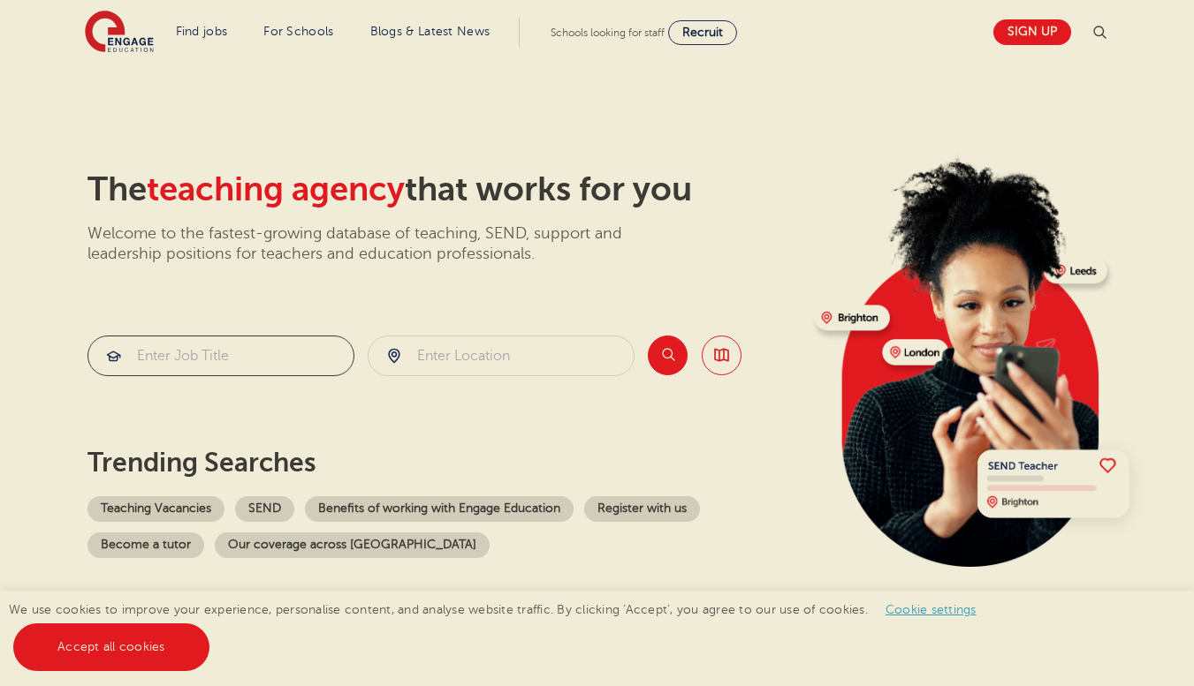
click at [260, 349] on input "search" at bounding box center [220, 356] width 265 height 39
click at [168, 507] on link "Teaching Vacancies" at bounding box center [155, 510] width 137 height 26
click at [459, 356] on input "search" at bounding box center [500, 356] width 265 height 39
type input "[GEOGRAPHIC_DATA]"
click button "Submit" at bounding box center [0, 0] width 0 height 0
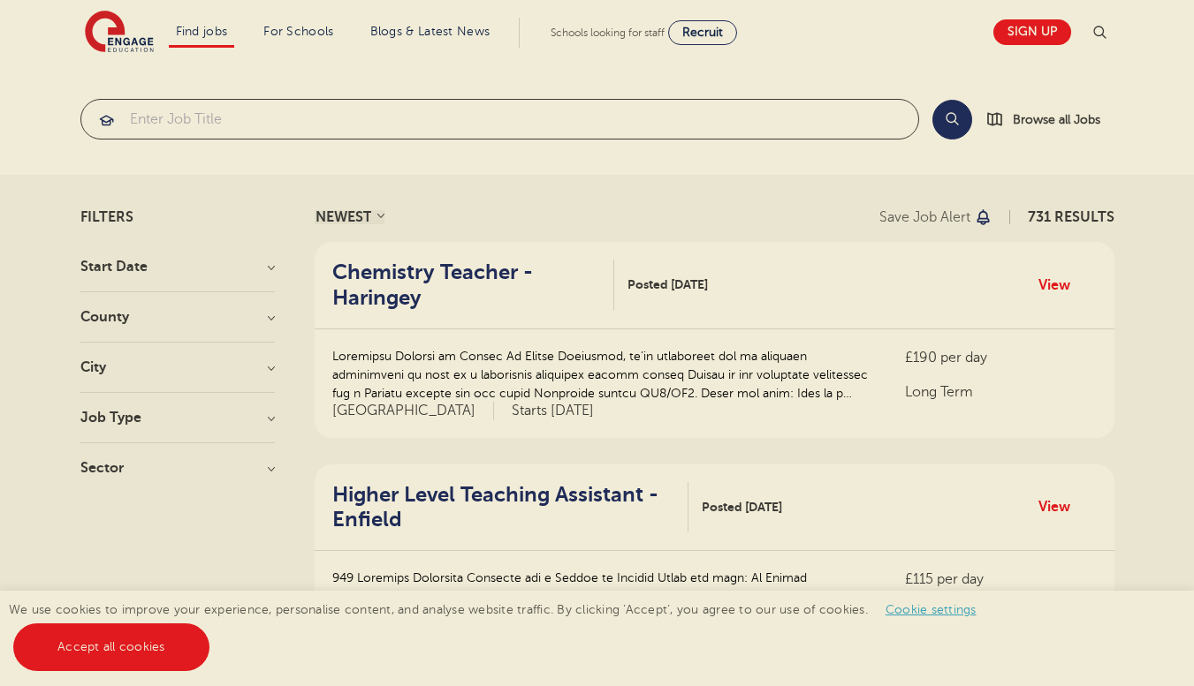
click at [421, 119] on input "search" at bounding box center [499, 119] width 837 height 39
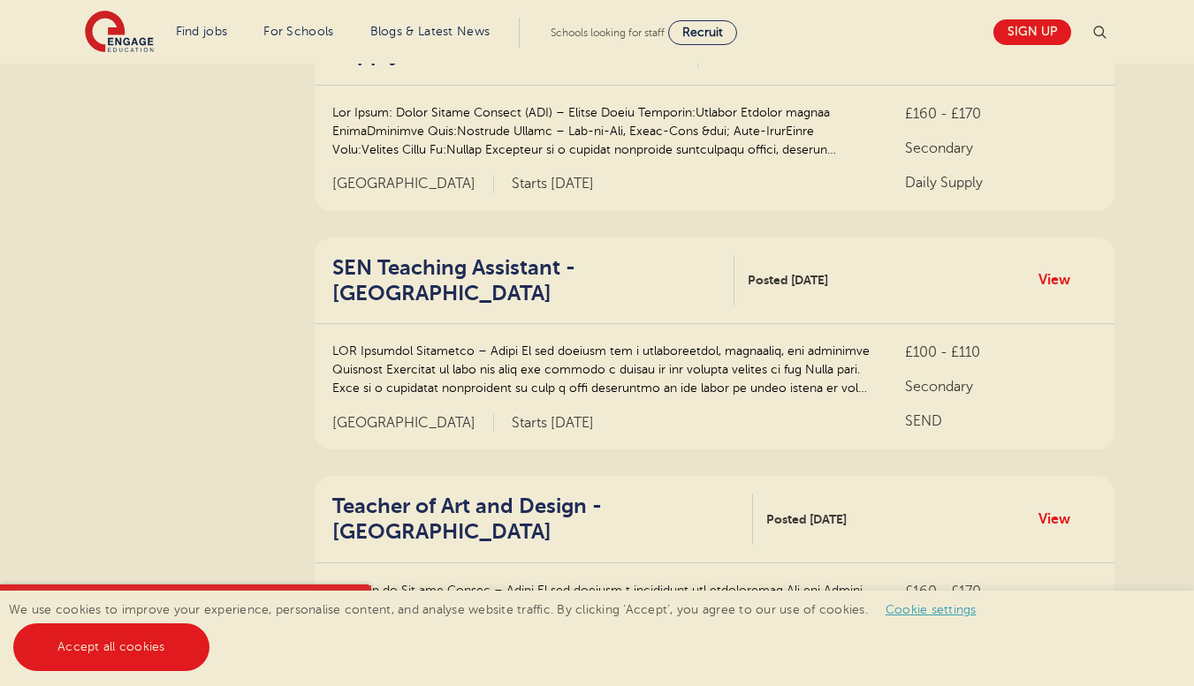
scroll to position [972, 0]
